Goal: Information Seeking & Learning: Learn about a topic

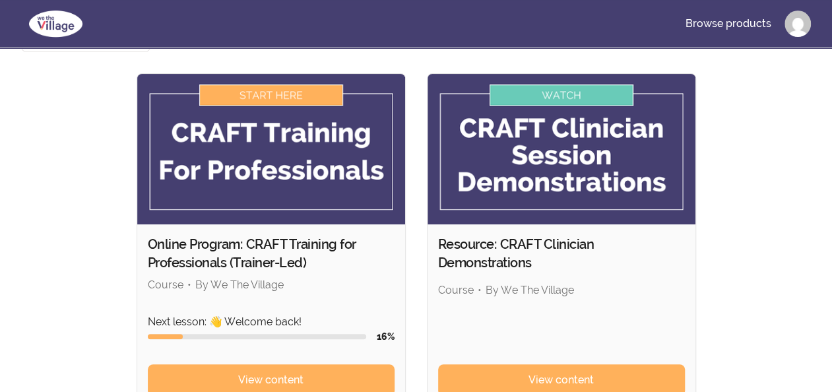
scroll to position [133, 0]
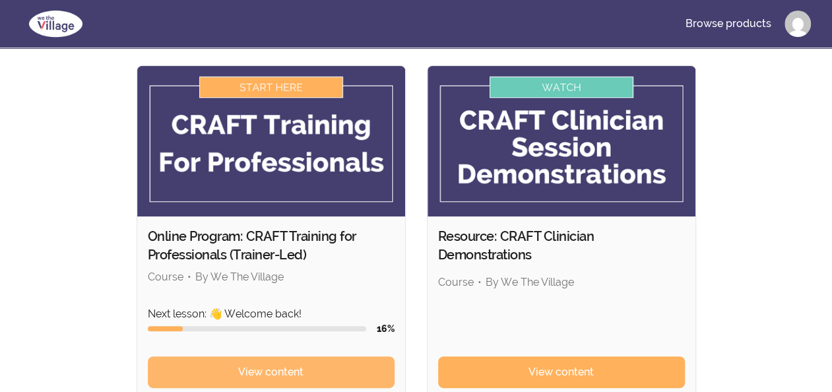
click at [255, 364] on span "View content" at bounding box center [270, 372] width 65 height 16
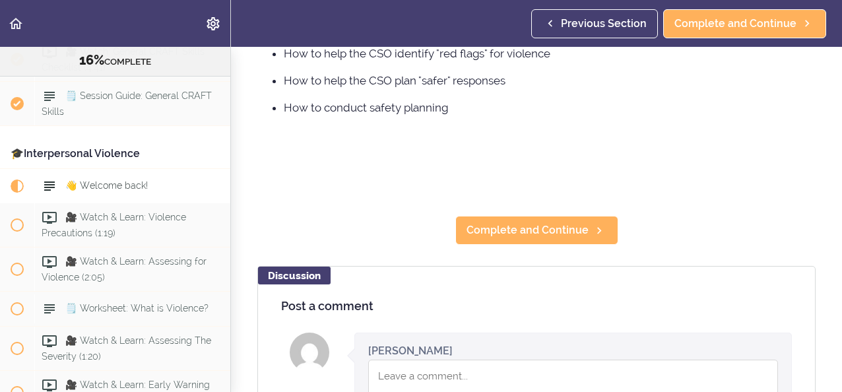
scroll to position [278, 0]
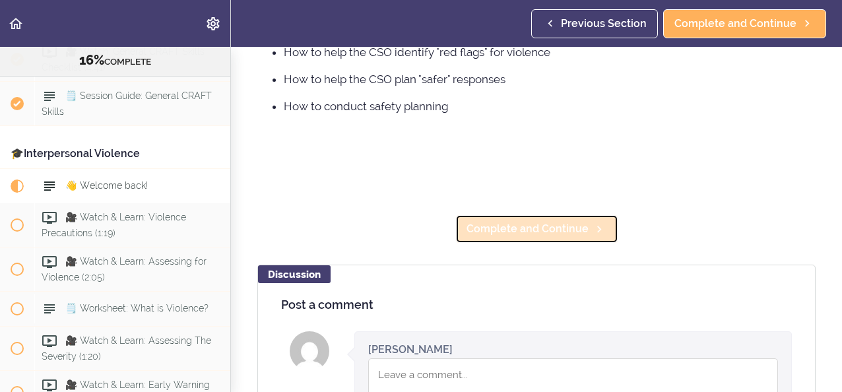
click at [513, 237] on span "Complete and Continue" at bounding box center [527, 229] width 122 height 16
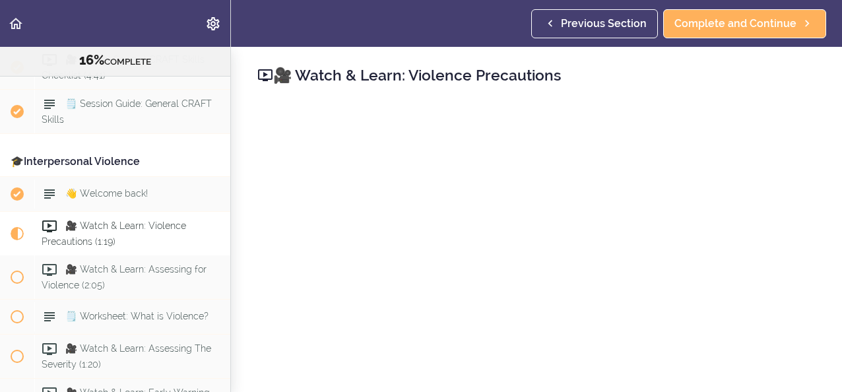
scroll to position [1376, 0]
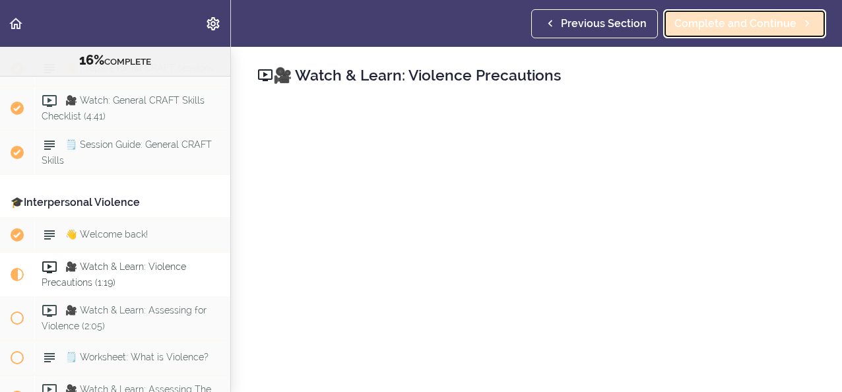
click at [709, 13] on link "Complete and Continue" at bounding box center [744, 23] width 163 height 29
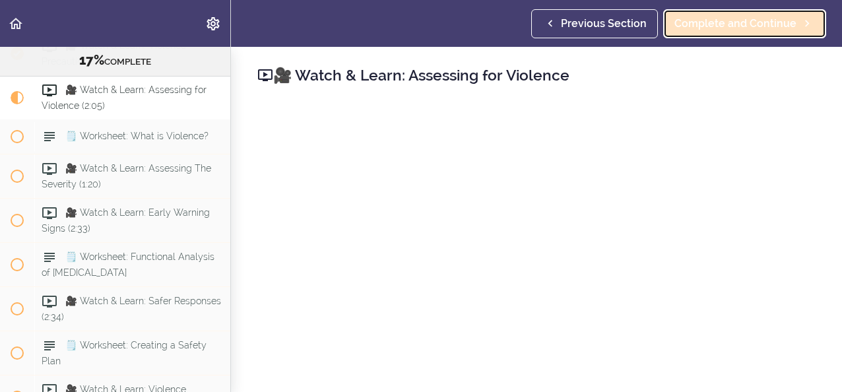
click at [720, 29] on span "Complete and Continue" at bounding box center [735, 24] width 122 height 16
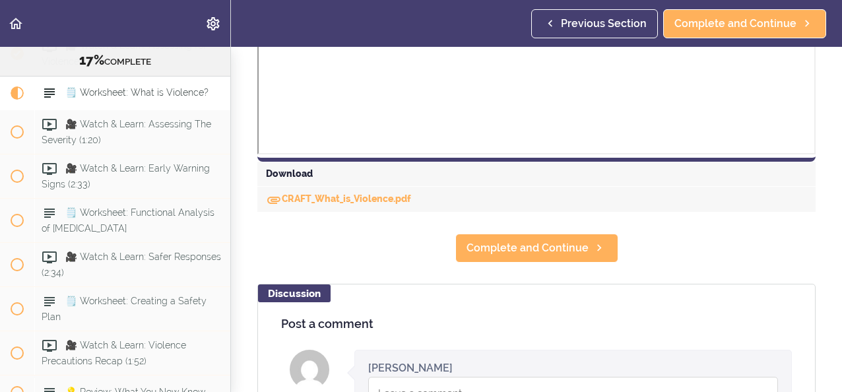
scroll to position [650, 0]
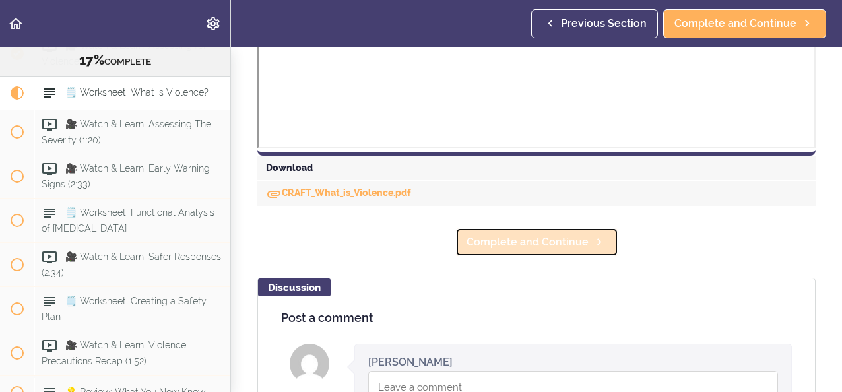
click at [511, 250] on span "Complete and Continue" at bounding box center [527, 242] width 122 height 16
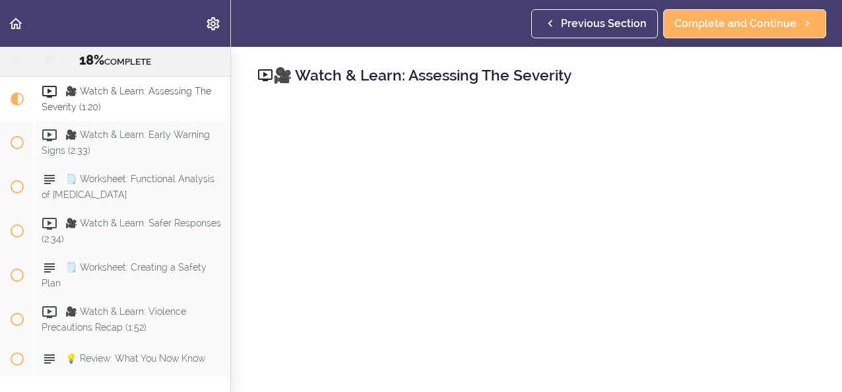
scroll to position [1676, 0]
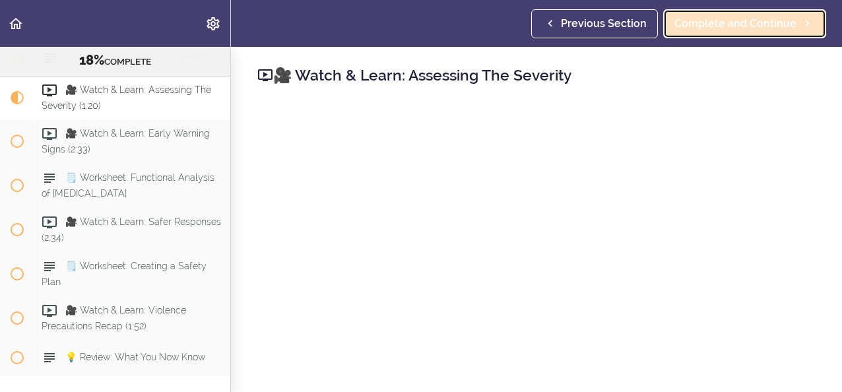
click at [726, 34] on link "Complete and Continue" at bounding box center [744, 23] width 163 height 29
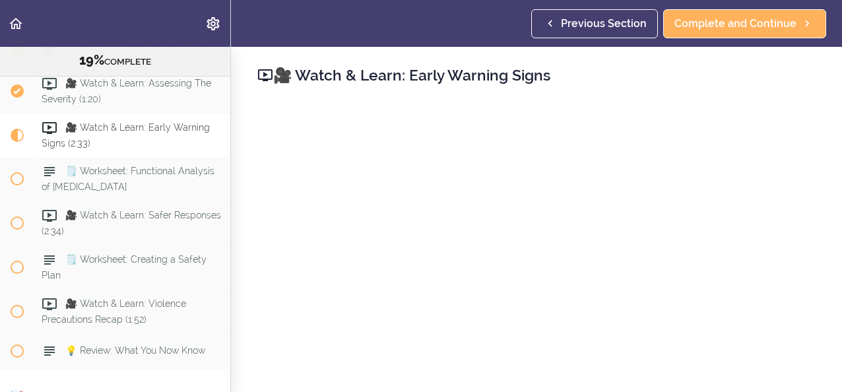
scroll to position [1697, 0]
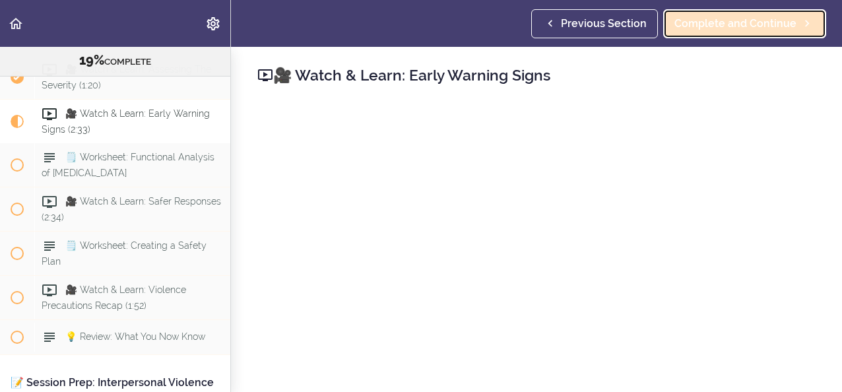
click at [713, 20] on span "Complete and Continue" at bounding box center [735, 24] width 122 height 16
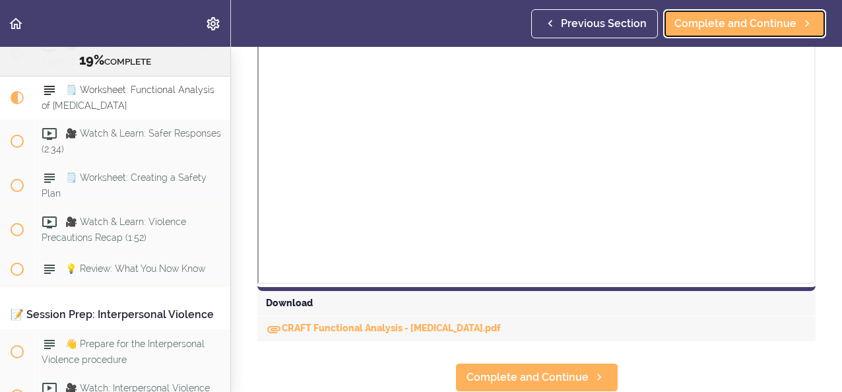
scroll to position [450, 0]
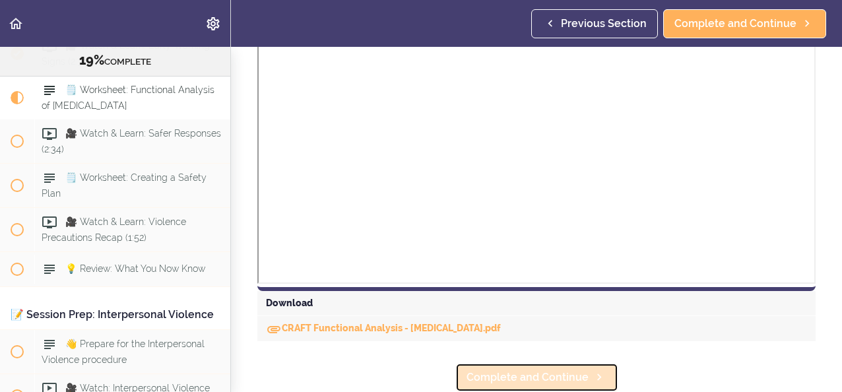
click at [526, 373] on span "Complete and Continue" at bounding box center [527, 377] width 122 height 16
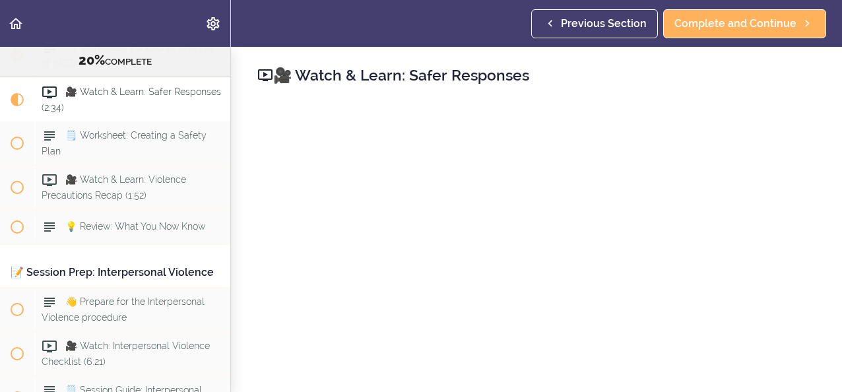
scroll to position [1809, 0]
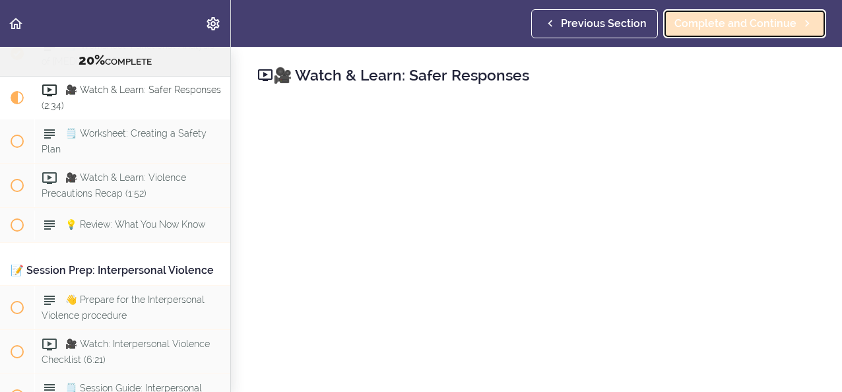
click at [728, 30] on span "Complete and Continue" at bounding box center [735, 24] width 122 height 16
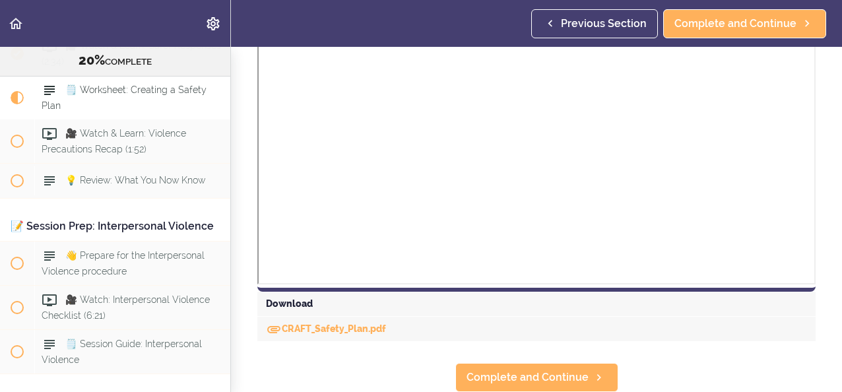
scroll to position [691, 0]
click at [337, 323] on link "CRAFT_Safety_Plan.pdf" at bounding box center [326, 328] width 120 height 11
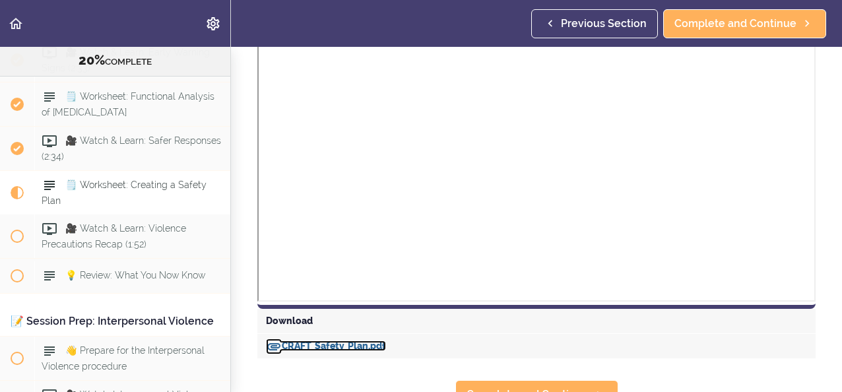
scroll to position [1704, 0]
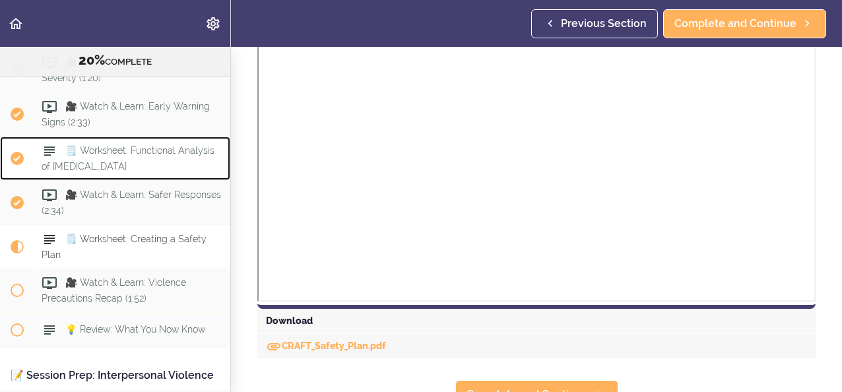
click at [45, 156] on use at bounding box center [49, 150] width 11 height 9
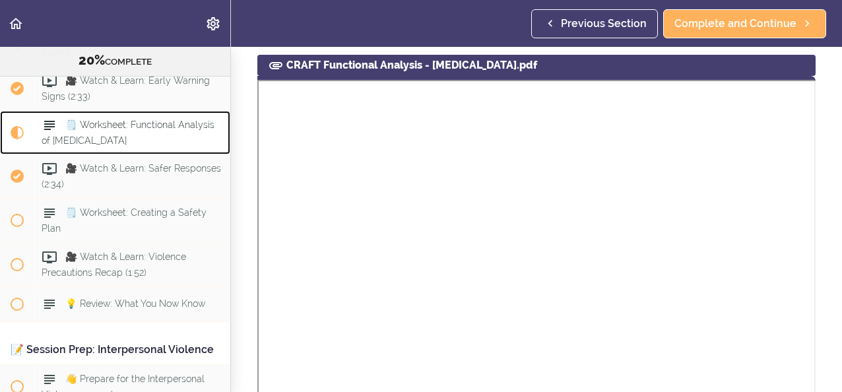
click at [118, 154] on div "🗒️ Worksheet: Functional Analysis of [MEDICAL_DATA]" at bounding box center [132, 133] width 196 height 44
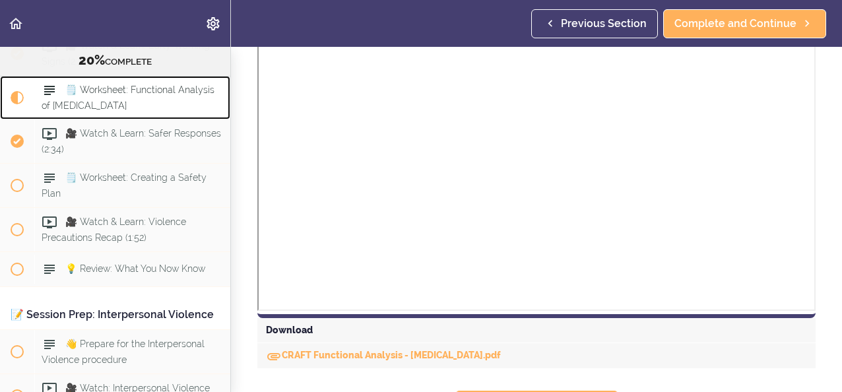
scroll to position [450, 0]
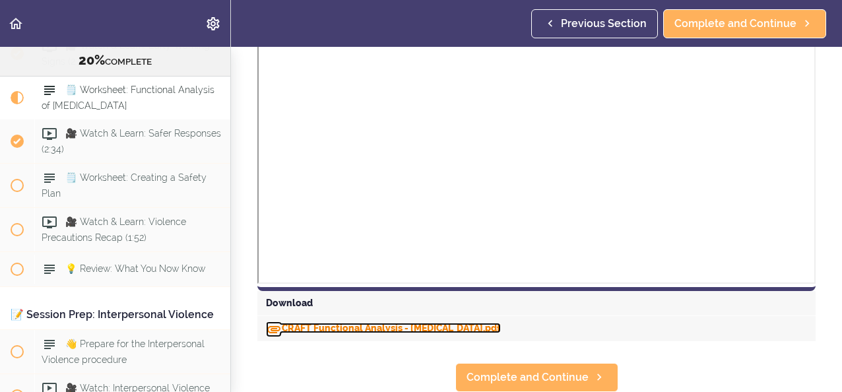
click at [299, 323] on link "CRAFT Functional Analysis - [MEDICAL_DATA].pdf" at bounding box center [383, 328] width 235 height 11
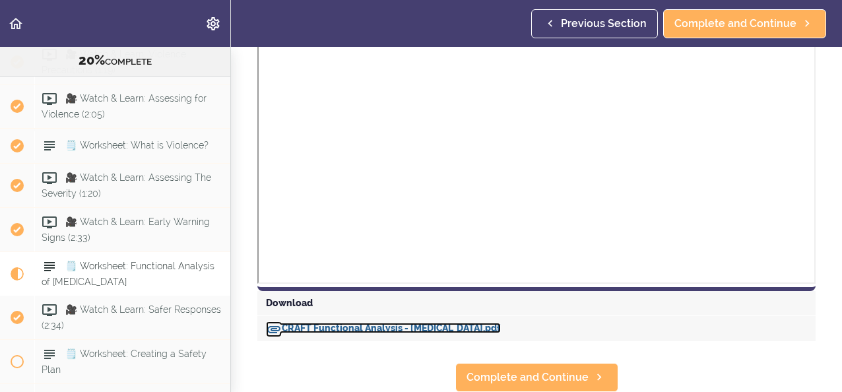
scroll to position [1575, 0]
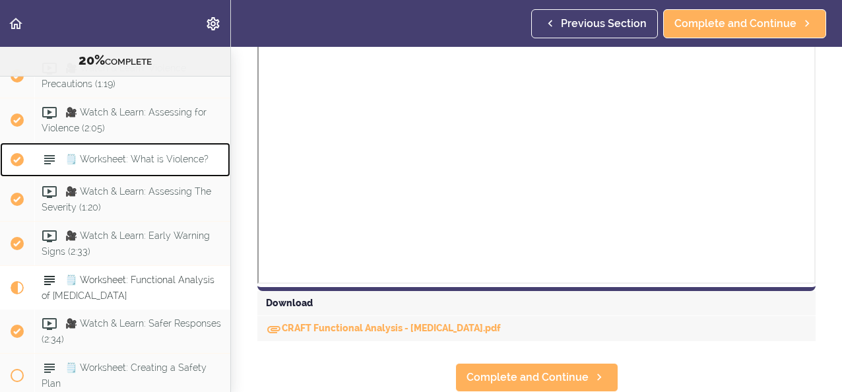
click at [131, 164] on span "🗒️ Worksheet: What is Violence?" at bounding box center [136, 159] width 143 height 11
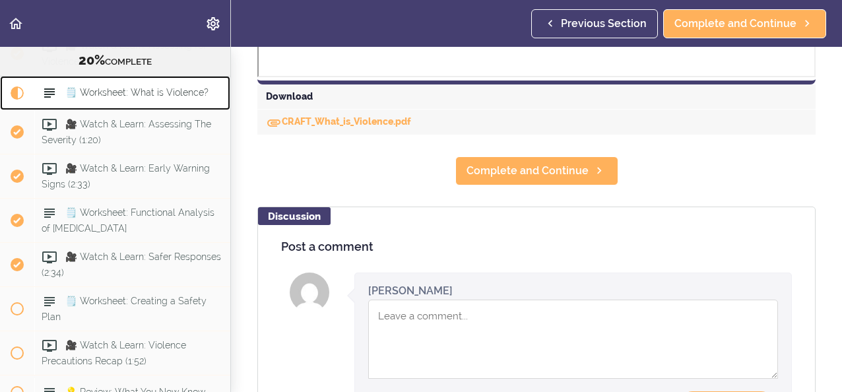
scroll to position [742, 0]
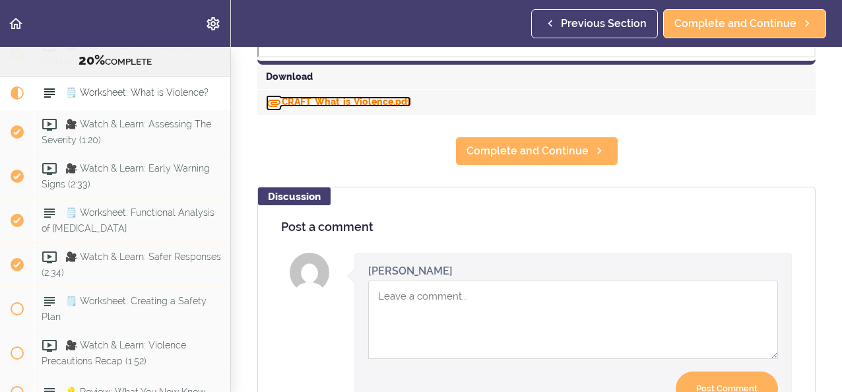
click at [300, 107] on link "CRAFT_What_is_Violence.pdf" at bounding box center [338, 101] width 145 height 11
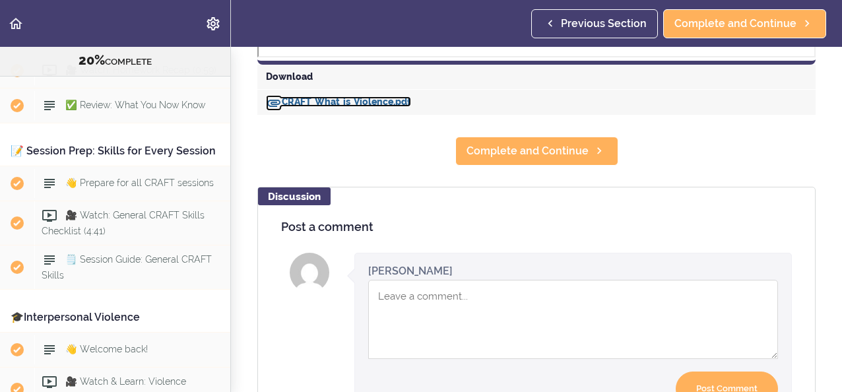
scroll to position [1234, 0]
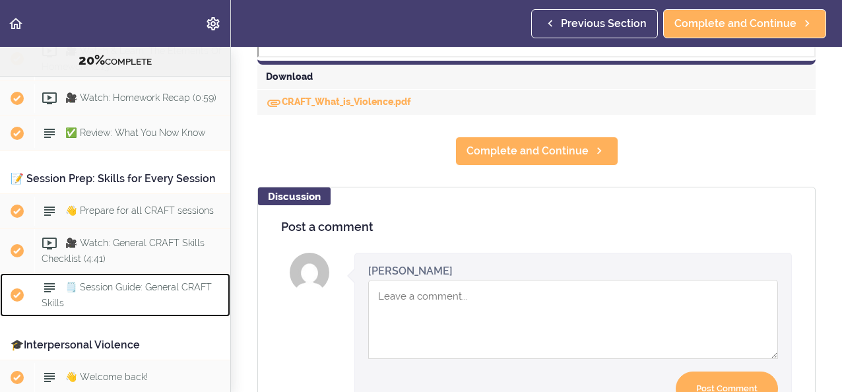
click at [51, 296] on icon at bounding box center [50, 288] width 16 height 16
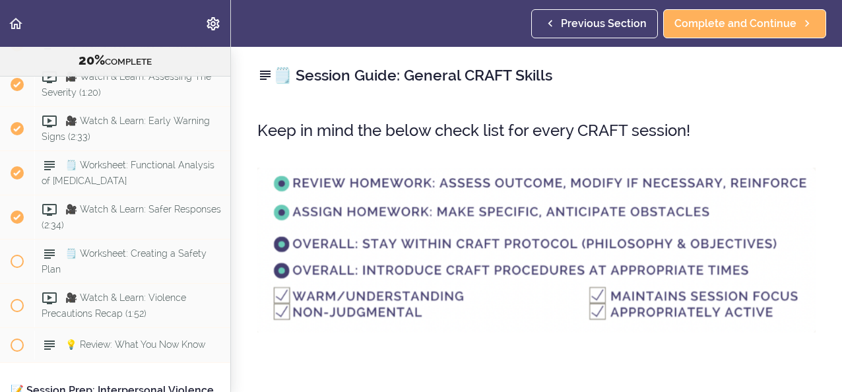
scroll to position [1703, 0]
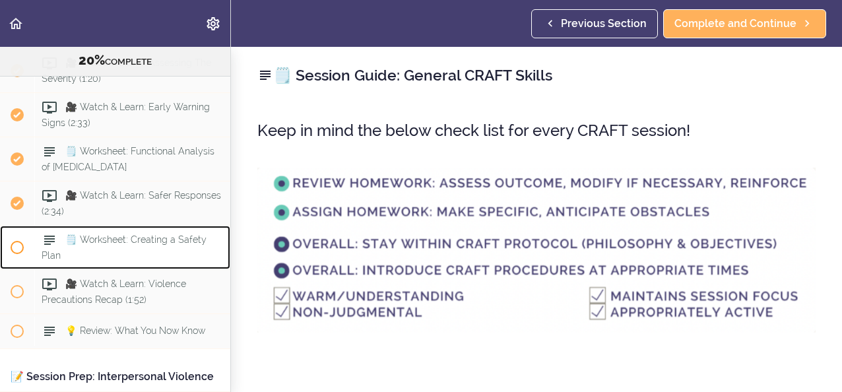
click at [112, 258] on span "🗒️ Worksheet: Creating a Safety Plan" at bounding box center [124, 247] width 165 height 26
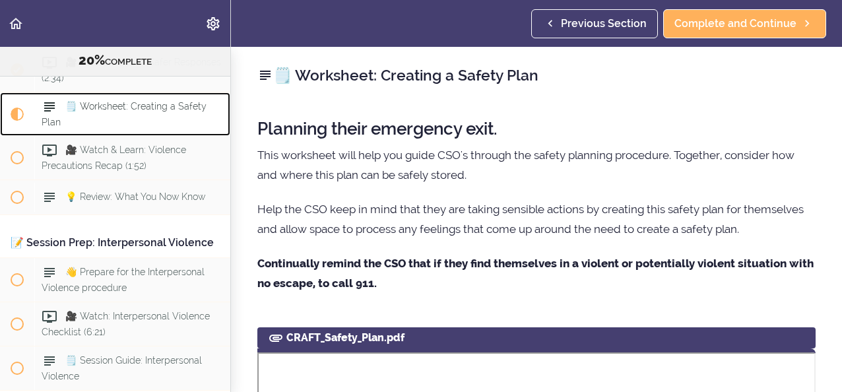
scroll to position [1853, 0]
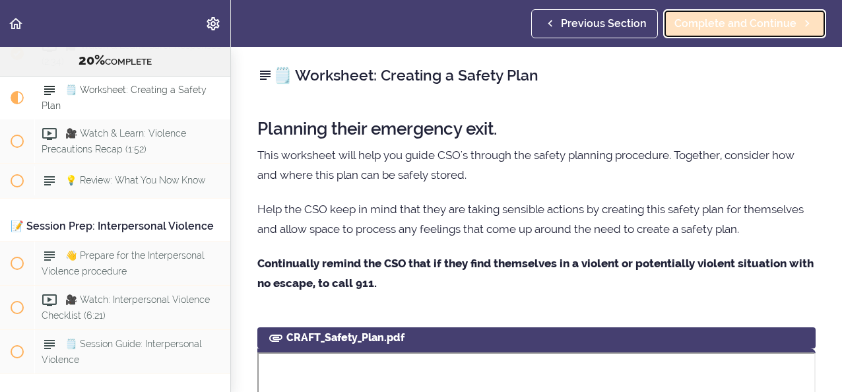
click at [687, 17] on span "Complete and Continue" at bounding box center [735, 24] width 122 height 16
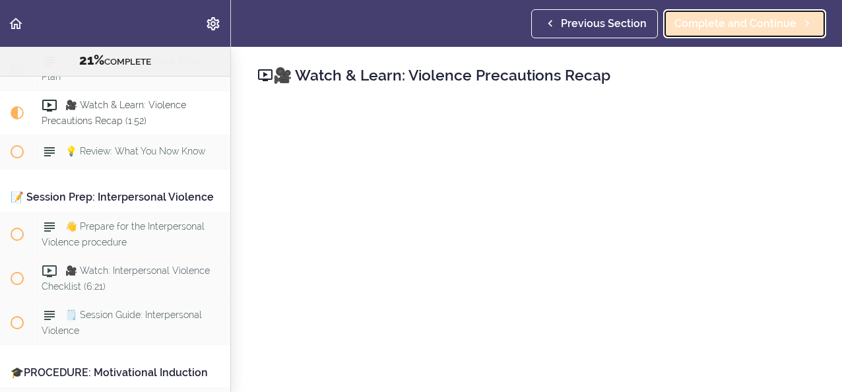
scroll to position [1897, 0]
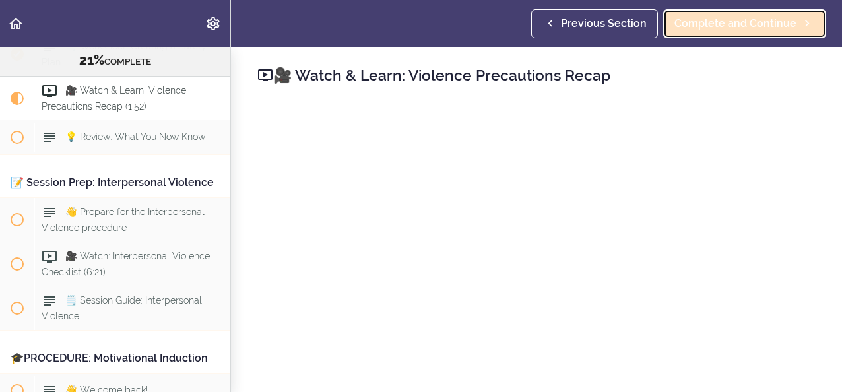
click at [703, 25] on span "Complete and Continue" at bounding box center [735, 24] width 122 height 16
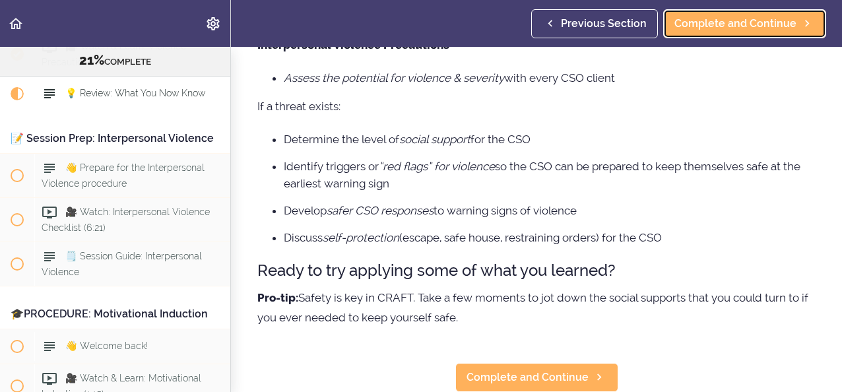
scroll to position [154, 0]
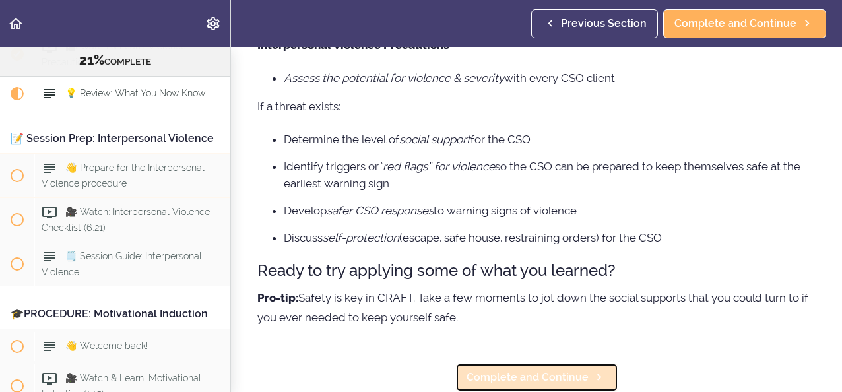
click at [528, 369] on span "Complete and Continue" at bounding box center [527, 377] width 122 height 16
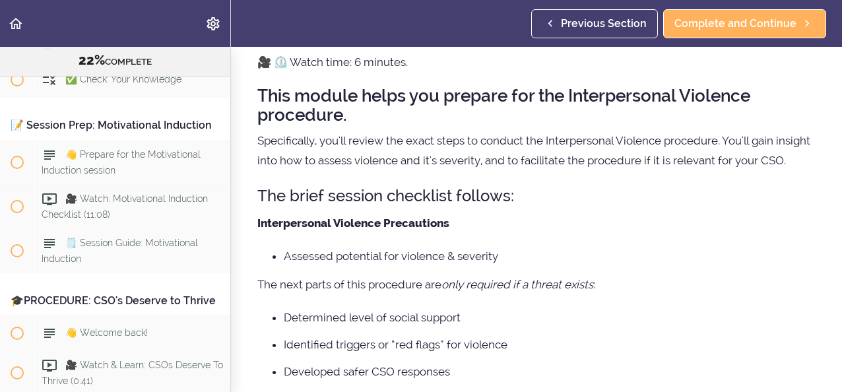
scroll to position [2459, 0]
